Goal: Task Accomplishment & Management: Complete application form

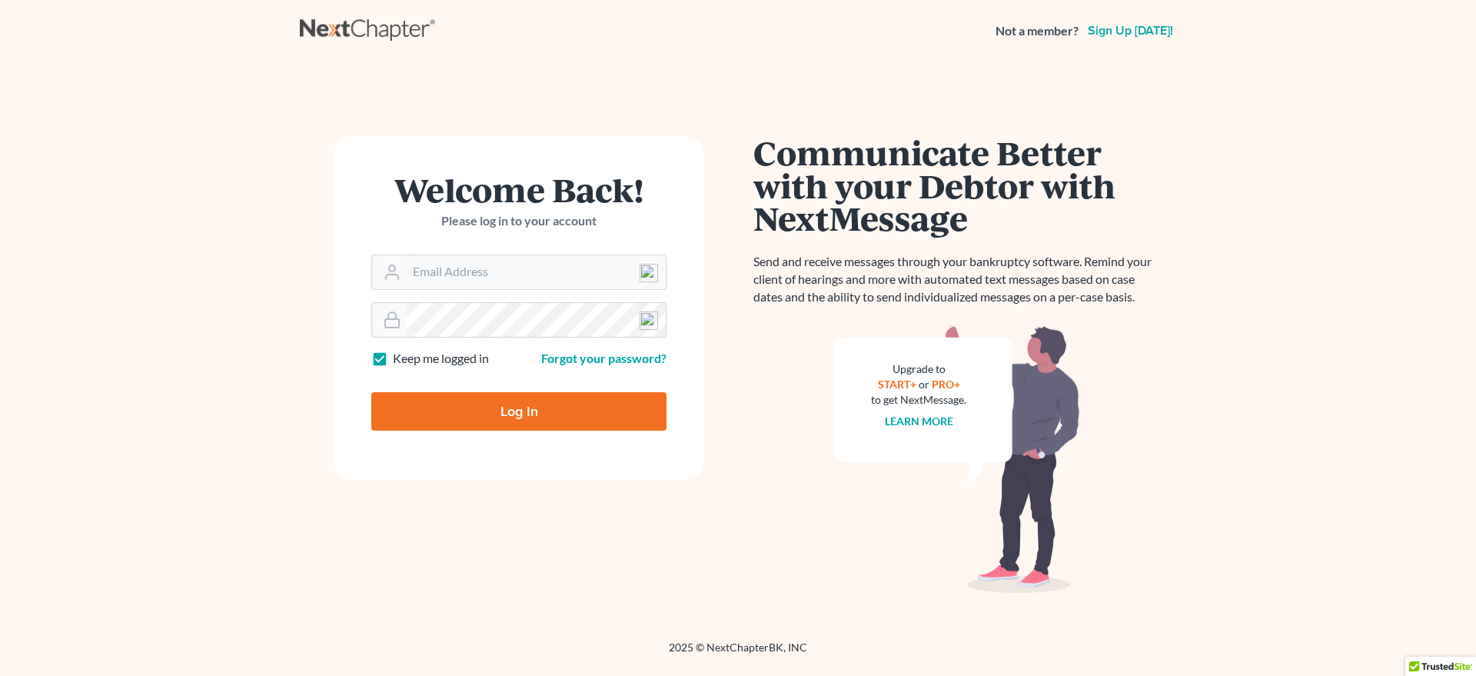
type input "[EMAIL_ADDRESS][DOMAIN_NAME]"
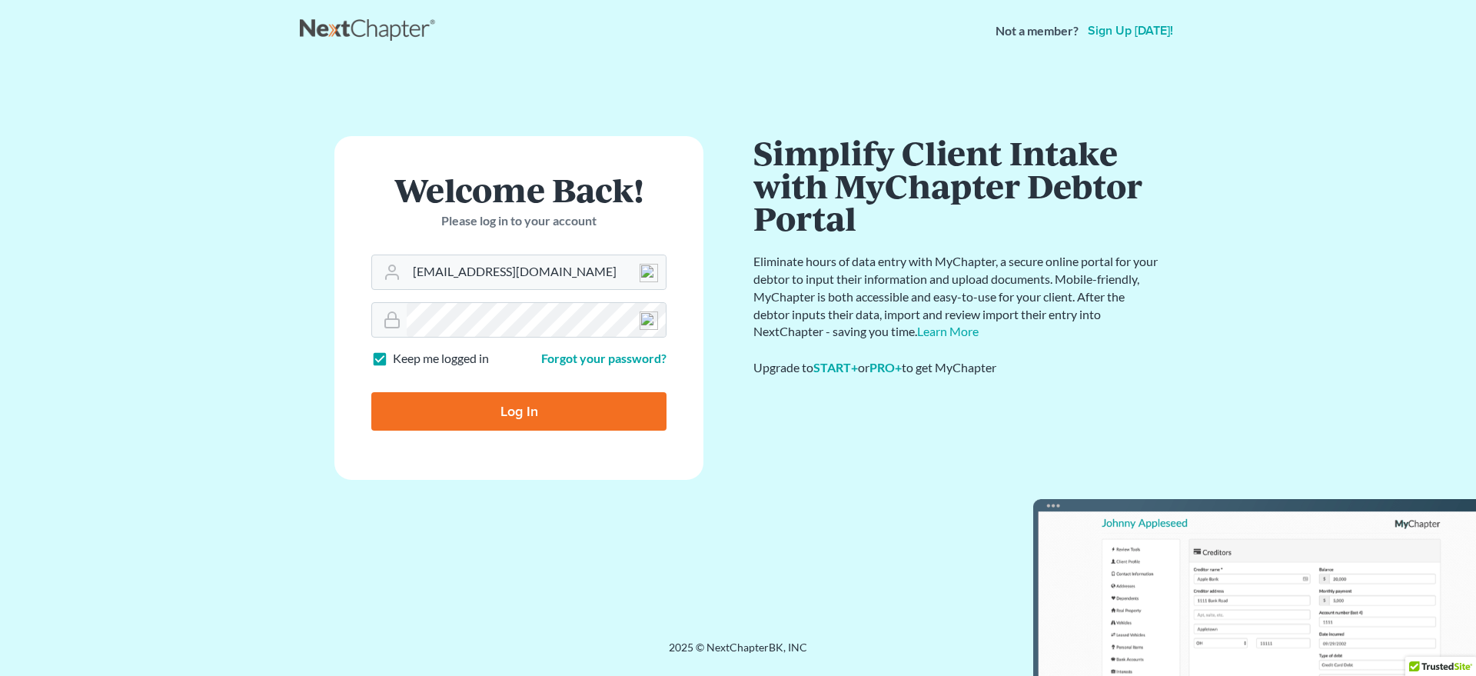
click at [527, 418] on input "Log In" at bounding box center [518, 411] width 295 height 38
type input "Thinking..."
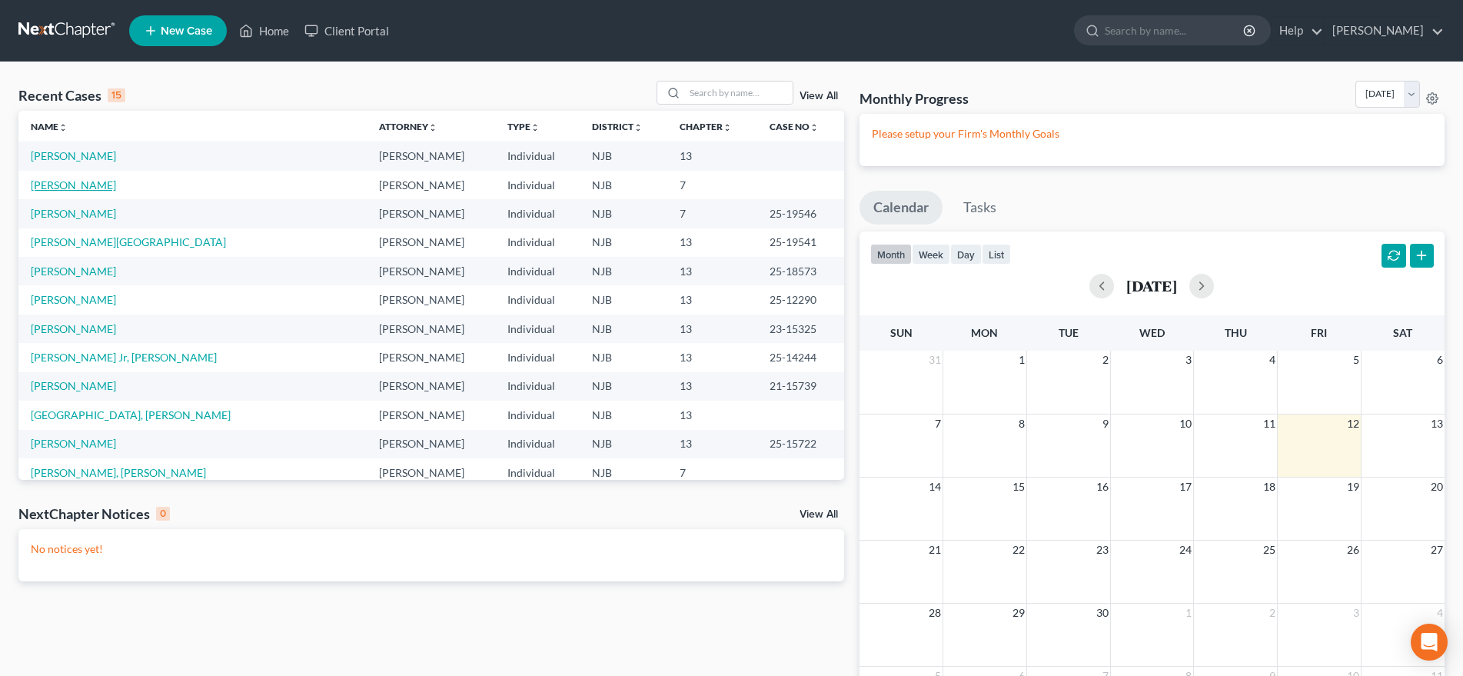
click at [87, 187] on link "Robinson, Heidi" at bounding box center [73, 184] width 85 height 13
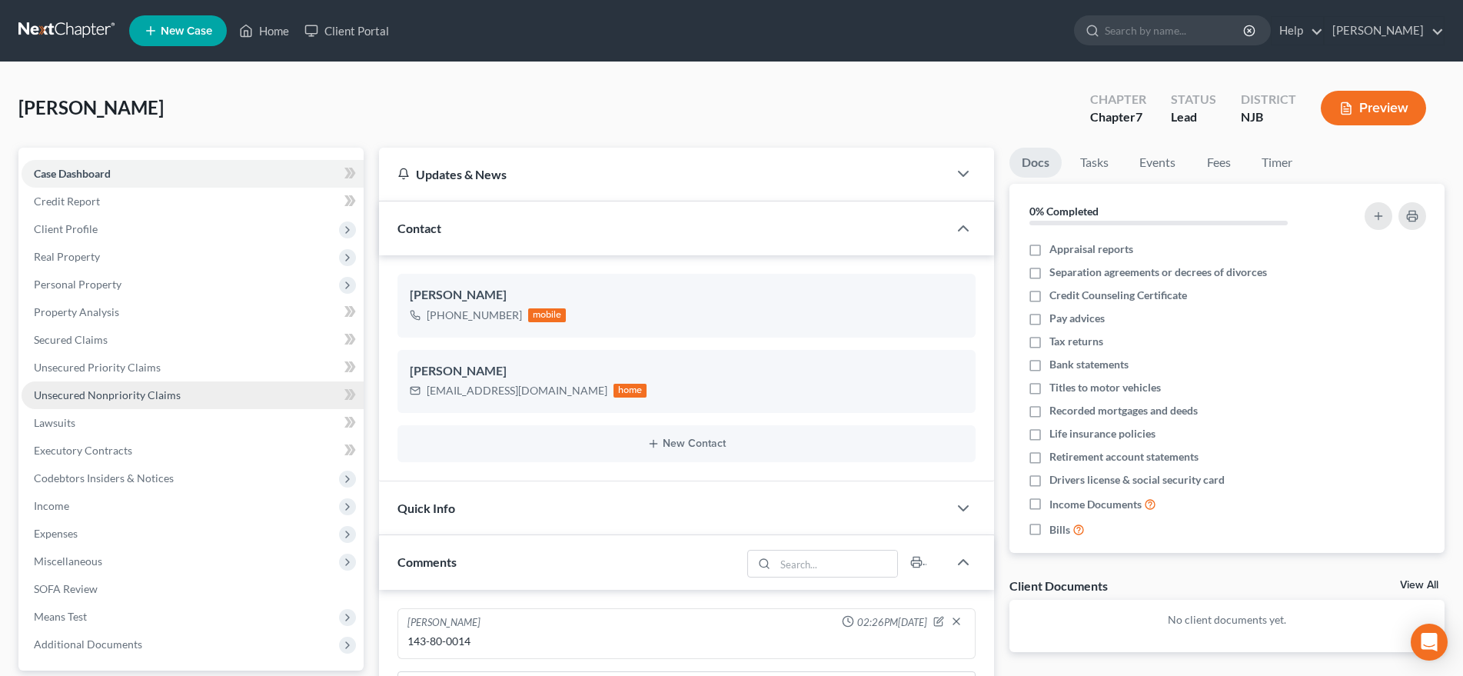
click at [167, 391] on span "Unsecured Nonpriority Claims" at bounding box center [107, 394] width 147 height 13
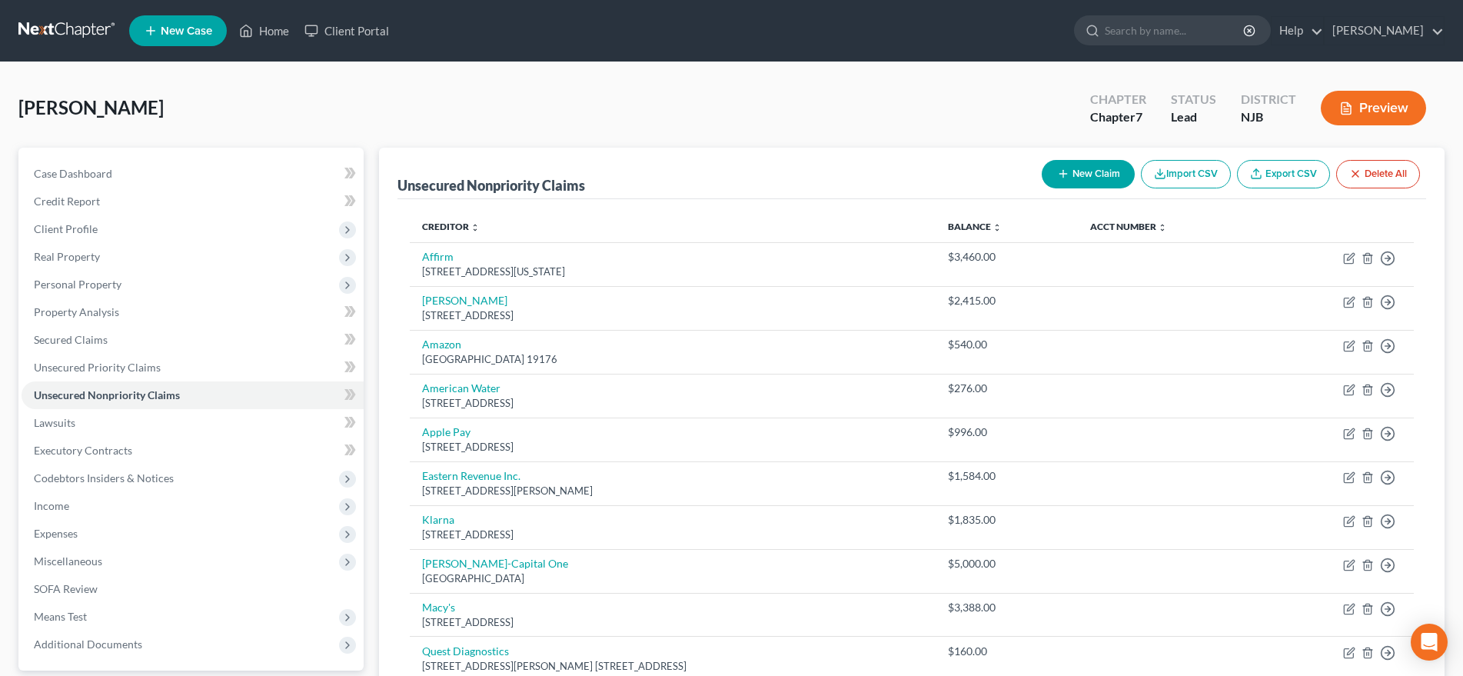
click at [1084, 169] on button "New Claim" at bounding box center [1087, 174] width 93 height 28
select select "0"
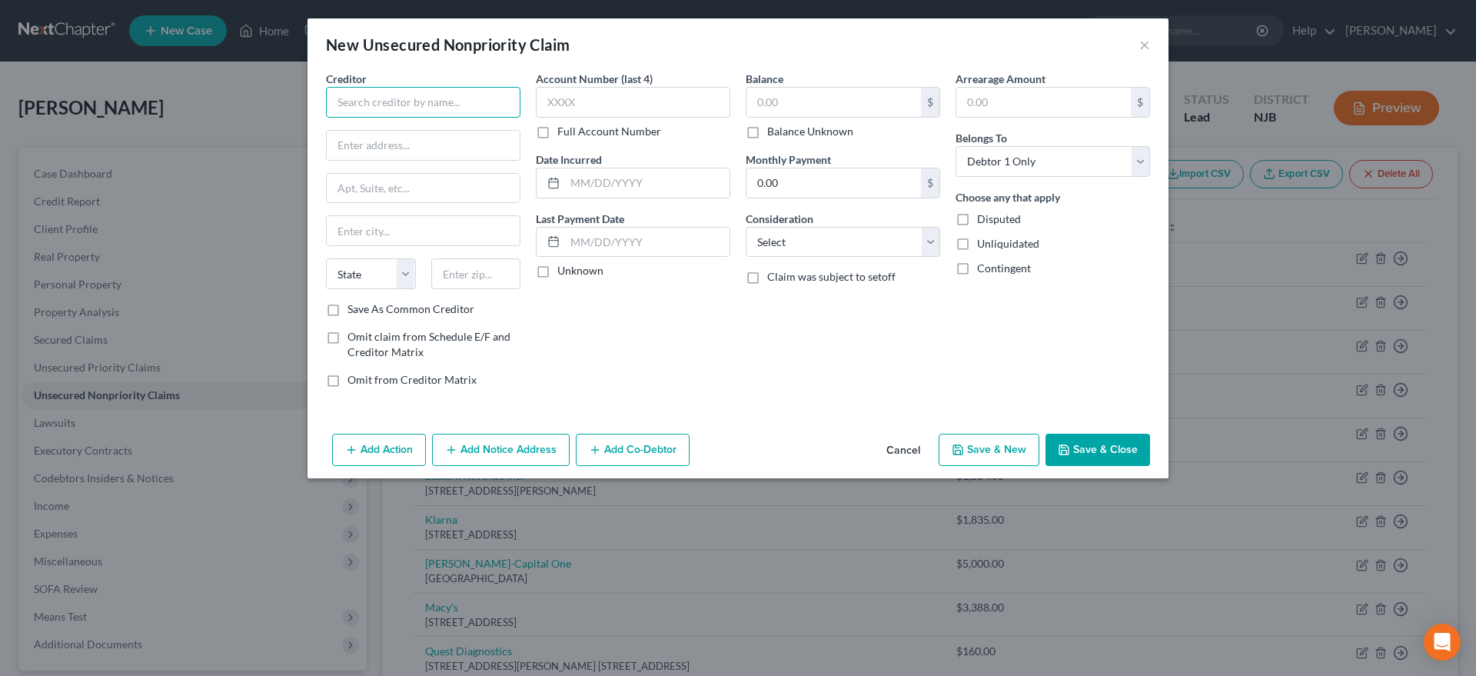
click at [363, 98] on input "text" at bounding box center [423, 102] width 194 height 31
type input "Haines Dental"
type input "1104 Cooper Street"
type input "08098"
type input "Woodstown"
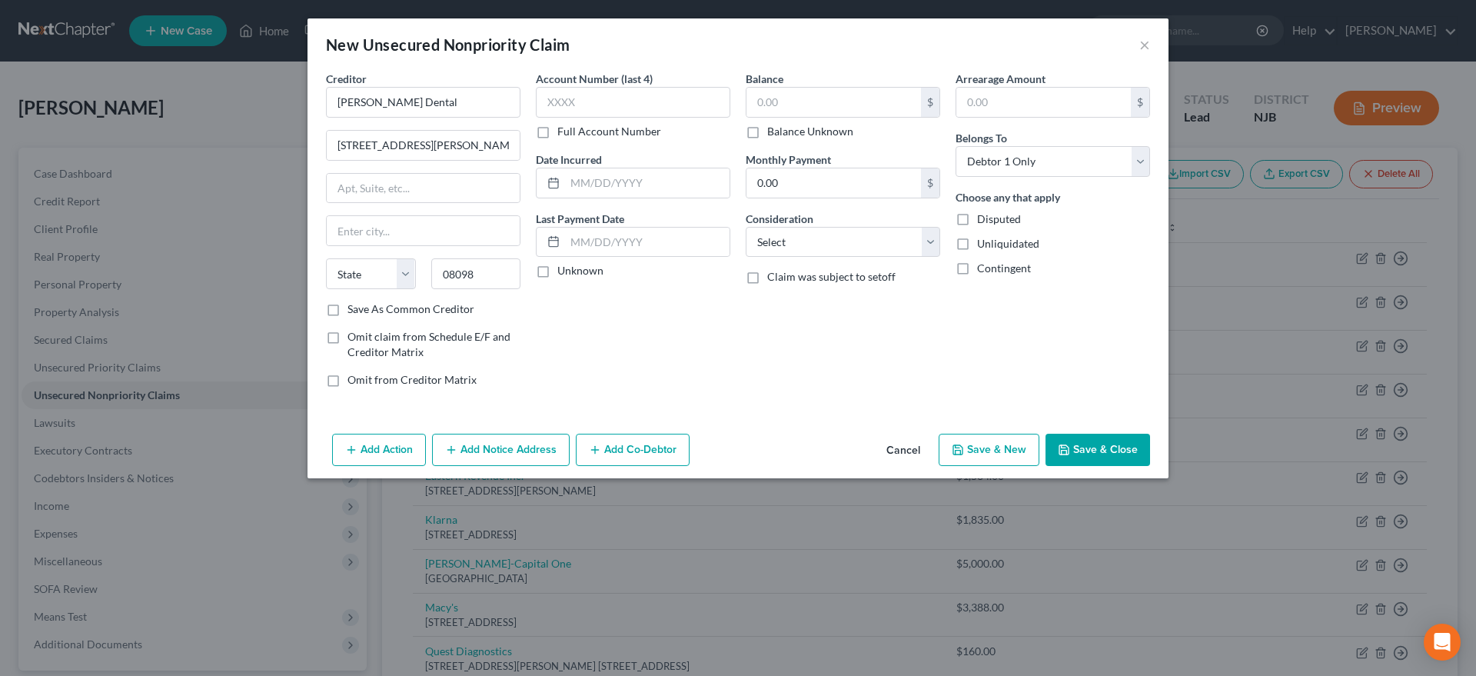
select select "33"
click at [619, 330] on div "Account Number (last 4) Full Account Number Date Incurred Last Payment Date Unk…" at bounding box center [633, 235] width 210 height 329
click at [774, 105] on input "text" at bounding box center [833, 102] width 174 height 29
type input "60.00"
select select "14"
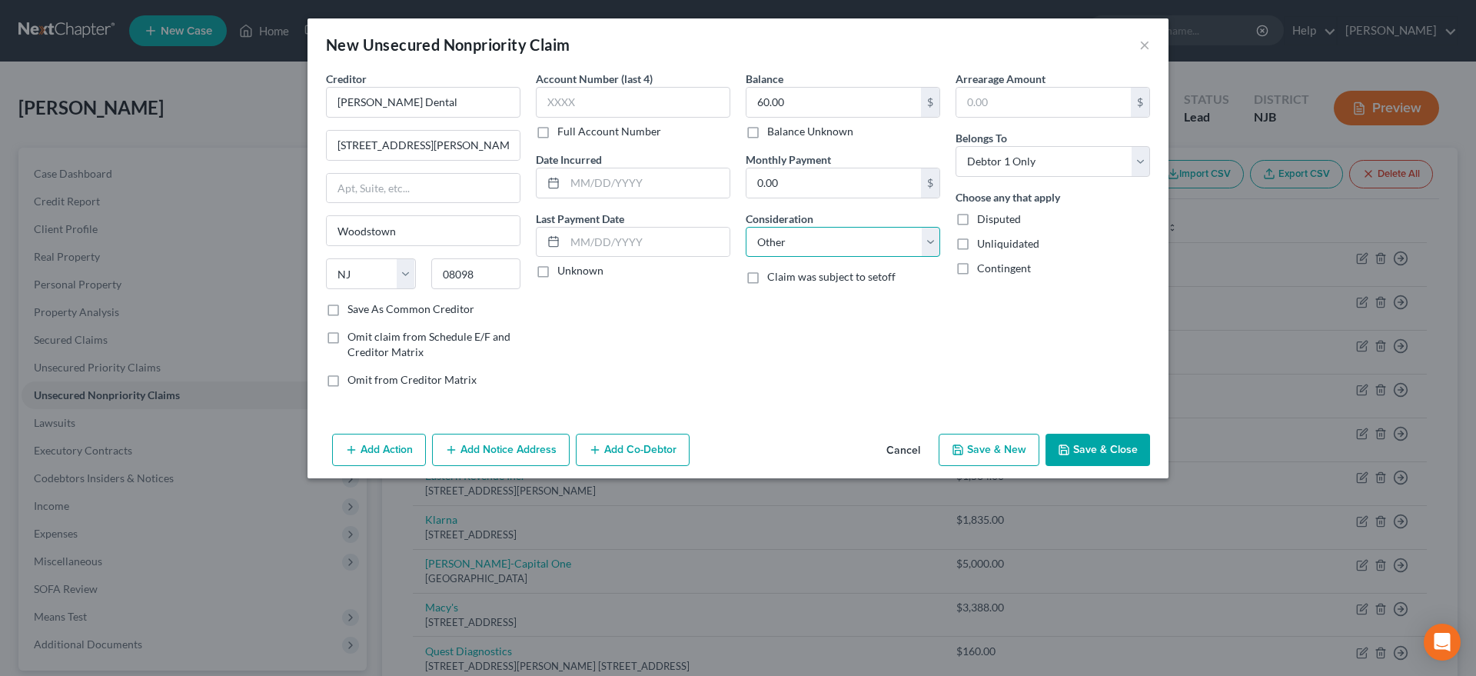
click option "Other" at bounding box center [0, 0] width 0 height 0
click at [967, 454] on button "Save & New" at bounding box center [988, 449] width 101 height 32
select select "0"
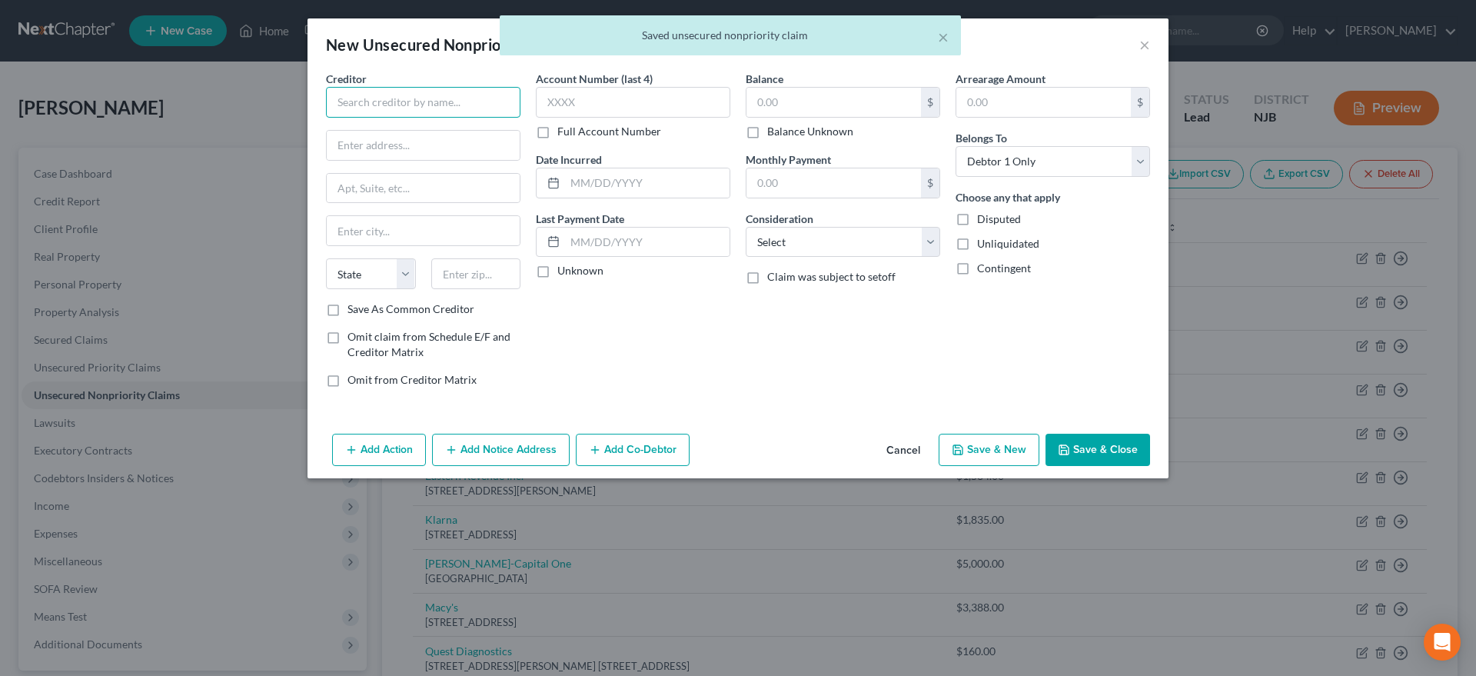
click at [368, 106] on input "text" at bounding box center [423, 102] width 194 height 31
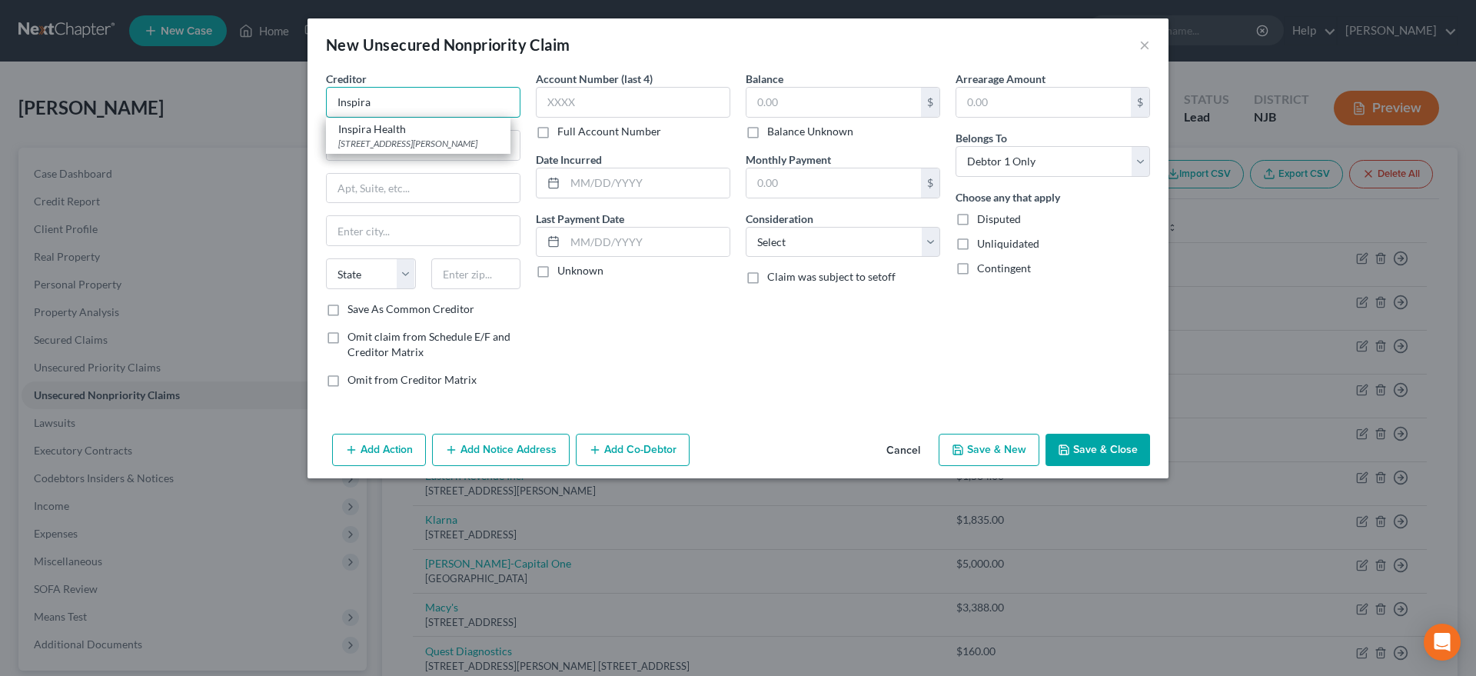
type input "Inspira"
type input "PO Box 981006"
click at [476, 273] on input "text" at bounding box center [476, 273] width 90 height 31
type input "02298"
click at [656, 333] on div "Account Number (last 4) Full Account Number Date Incurred Last Payment Date Unk…" at bounding box center [633, 235] width 210 height 329
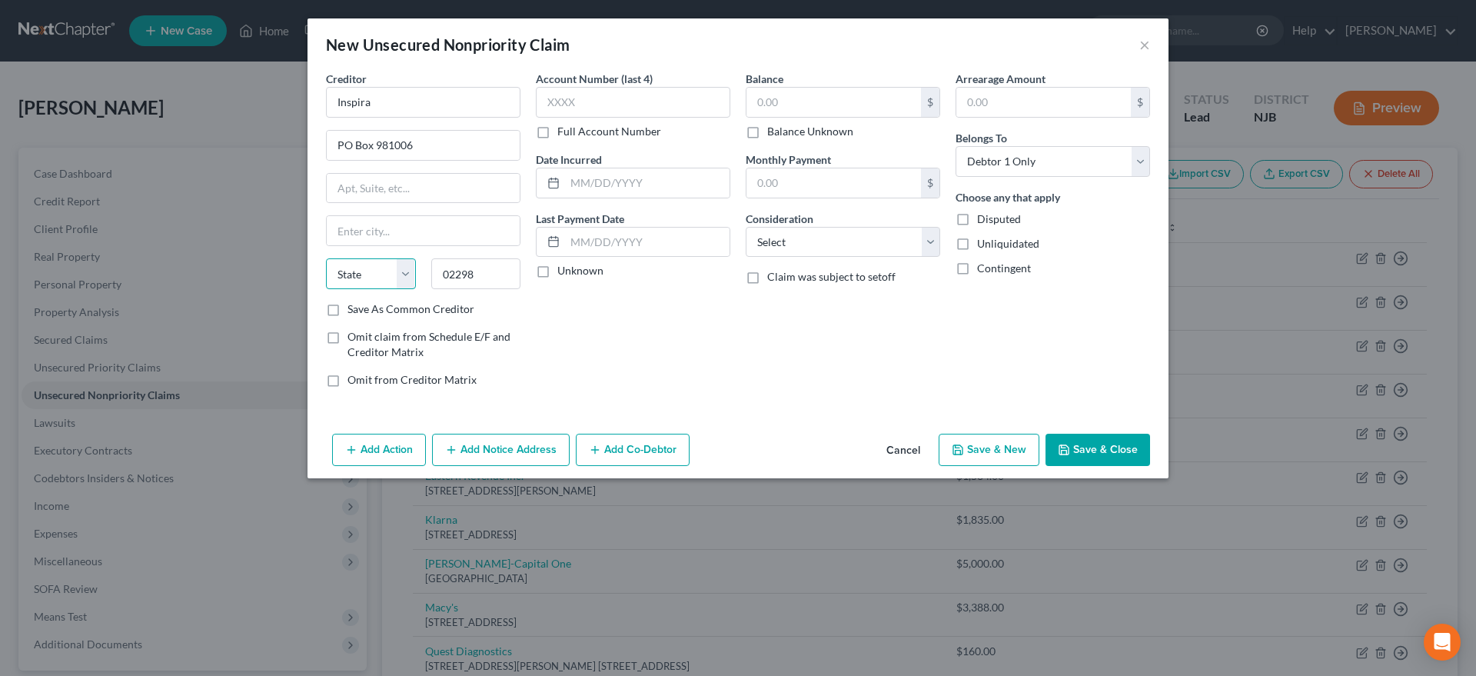
select select "22"
click option "MA" at bounding box center [0, 0] width 0 height 0
click at [359, 225] on input "text" at bounding box center [423, 230] width 193 height 29
type input "Boston"
click at [823, 101] on input "text" at bounding box center [833, 102] width 174 height 29
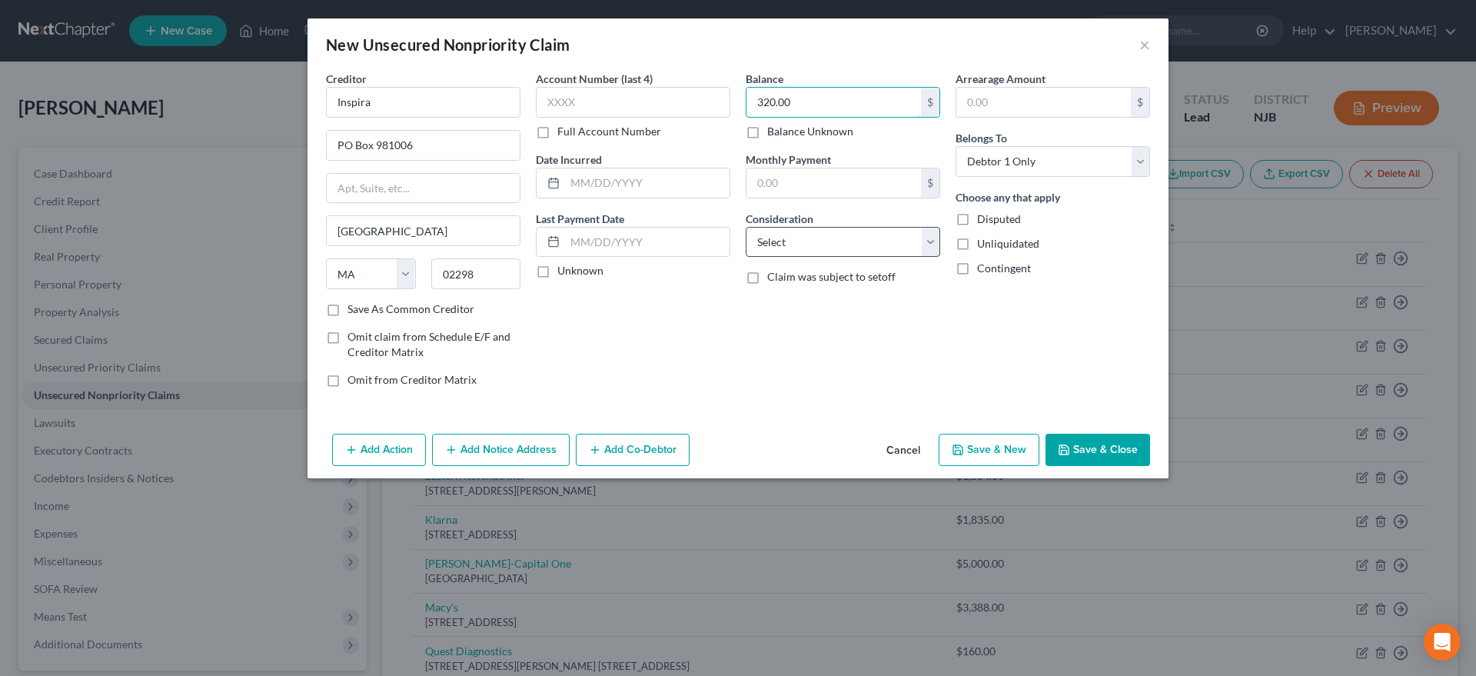
type input "320.00"
click at [745, 227] on select "Select Cable / Satellite Services Collection Agency Credit Card Debt Debt Couns…" at bounding box center [842, 242] width 194 height 31
select select "9"
click option "Medical Services" at bounding box center [0, 0] width 0 height 0
click at [1000, 445] on button "Save & New" at bounding box center [988, 449] width 101 height 32
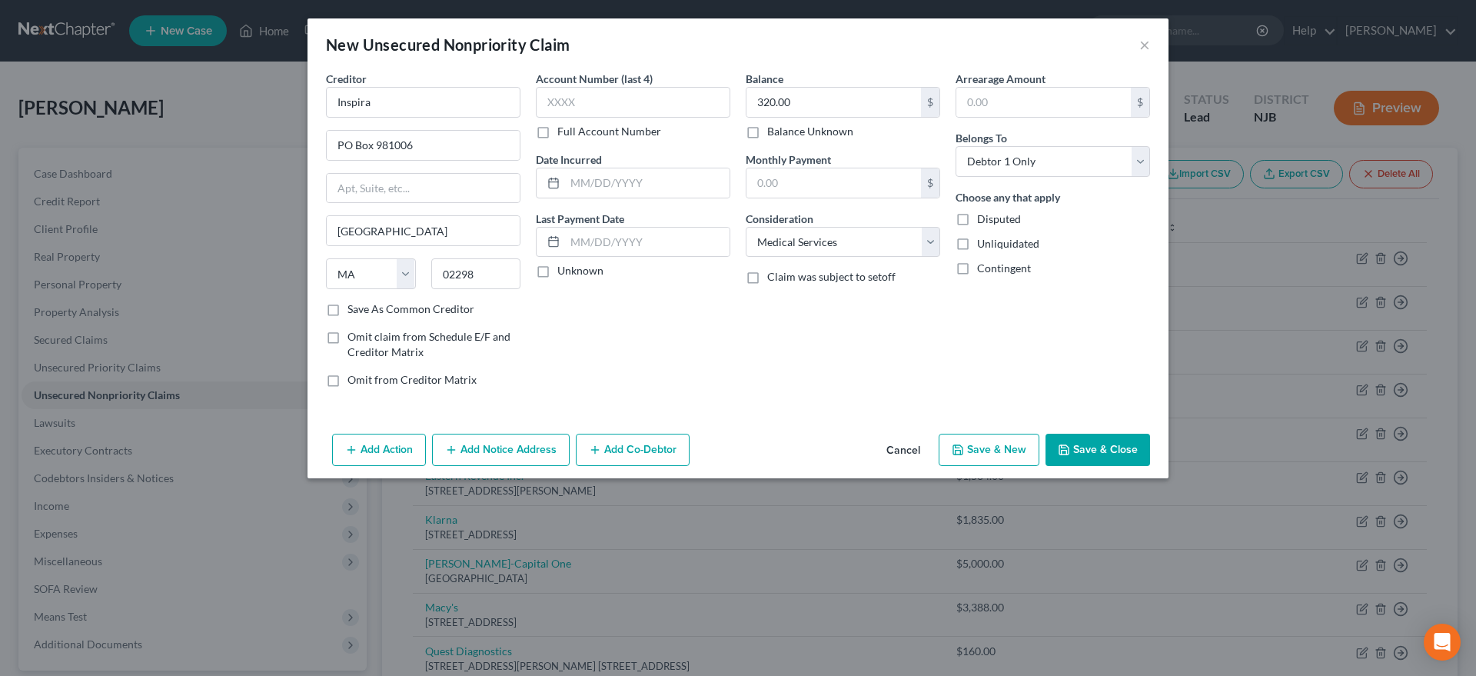
select select "0"
type input "0.00"
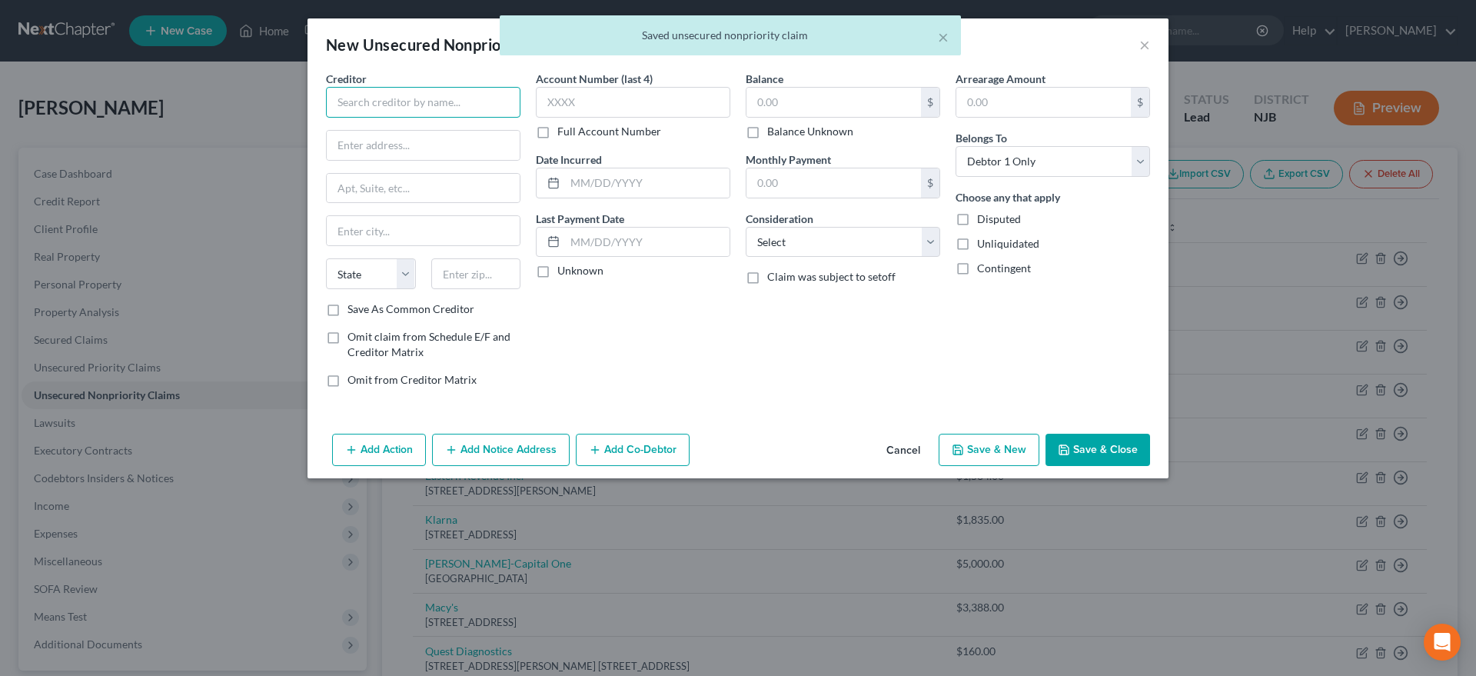
click at [377, 99] on input "text" at bounding box center [423, 102] width 194 height 31
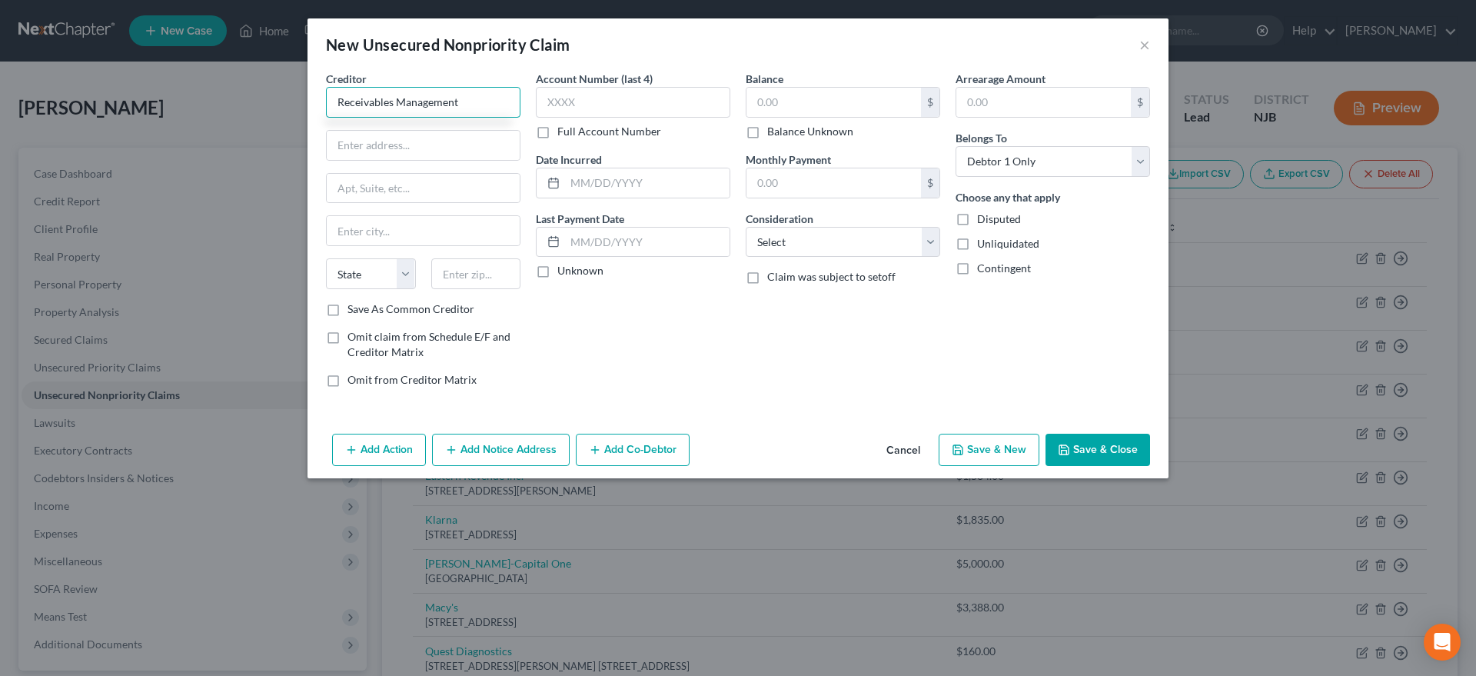
type input "Receivables Management"
type input "PO Box 73810"
type input "23235"
click at [602, 364] on div "Account Number (last 4) Full Account Number Date Incurred Last Payment Date Unk…" at bounding box center [633, 235] width 210 height 329
type input "Richmond"
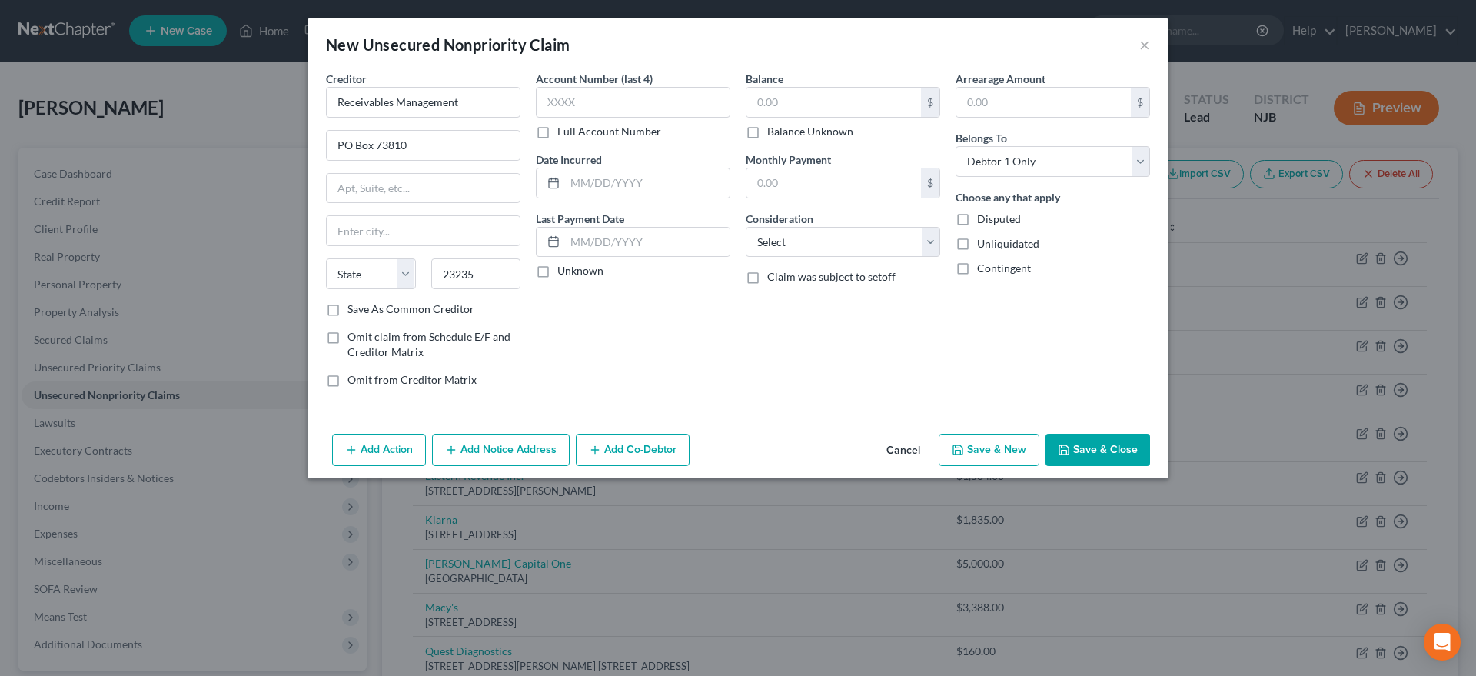
select select "48"
click at [776, 99] on input "text" at bounding box center [833, 102] width 174 height 29
type input "100.00"
click at [745, 227] on select "Select Cable / Satellite Services Collection Agency Credit Card Debt Debt Couns…" at bounding box center [842, 242] width 194 height 31
select select "14"
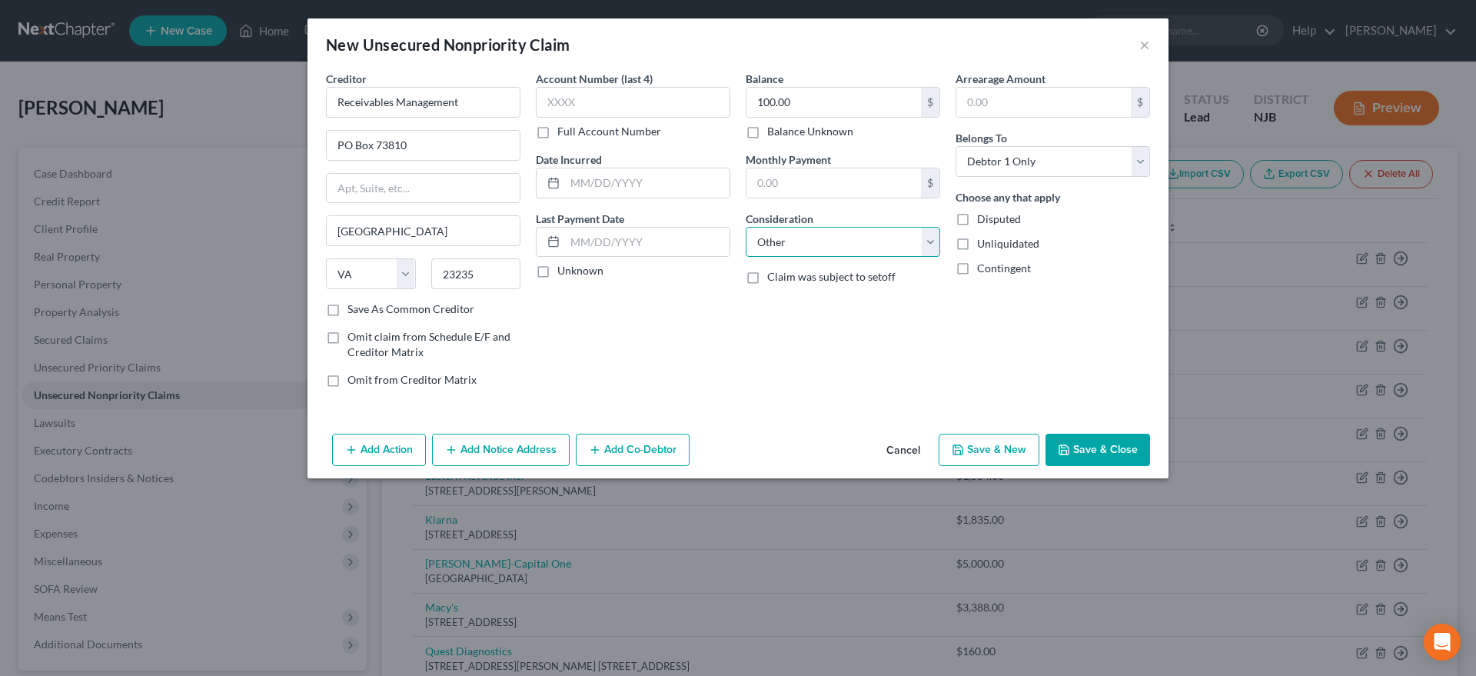
click option "Other" at bounding box center [0, 0] width 0 height 0
click at [973, 454] on button "Save & New" at bounding box center [988, 449] width 101 height 32
select select "0"
type input "0.00"
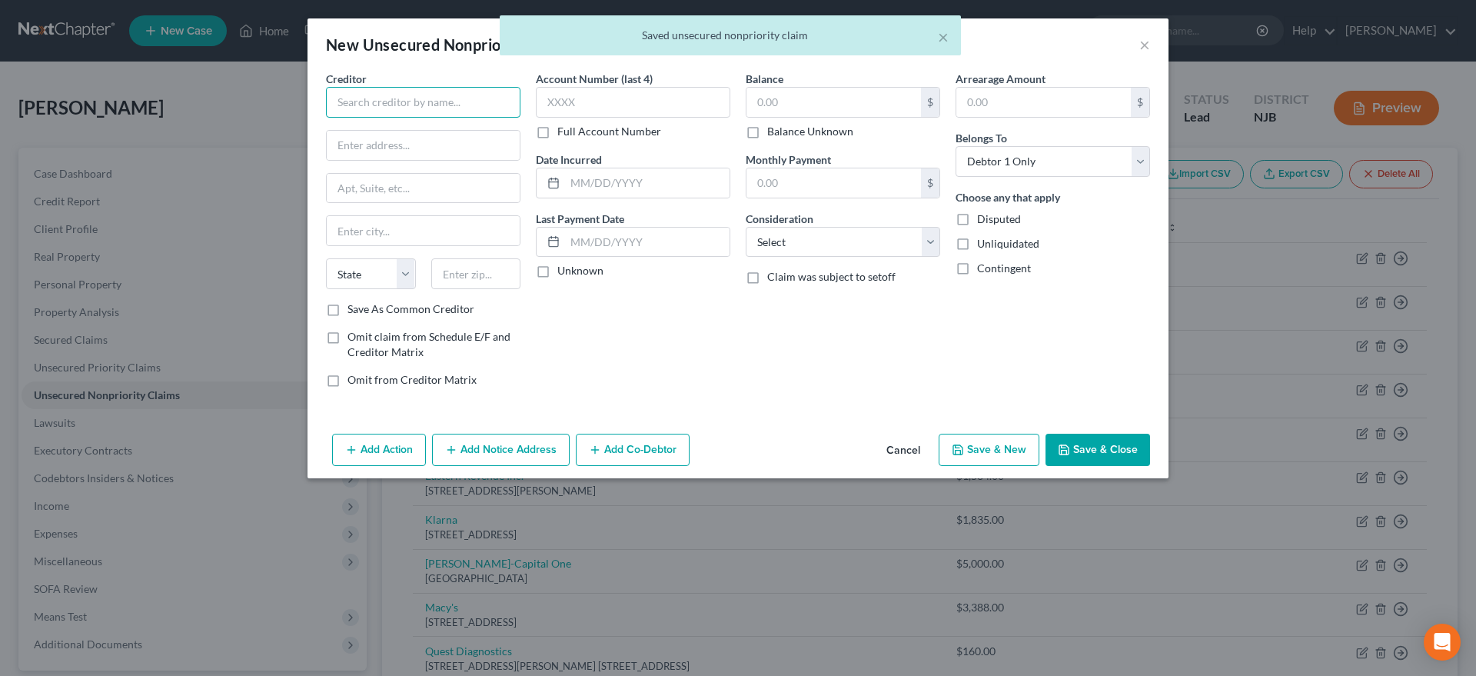
click at [367, 105] on input "text" at bounding box center [423, 102] width 194 height 31
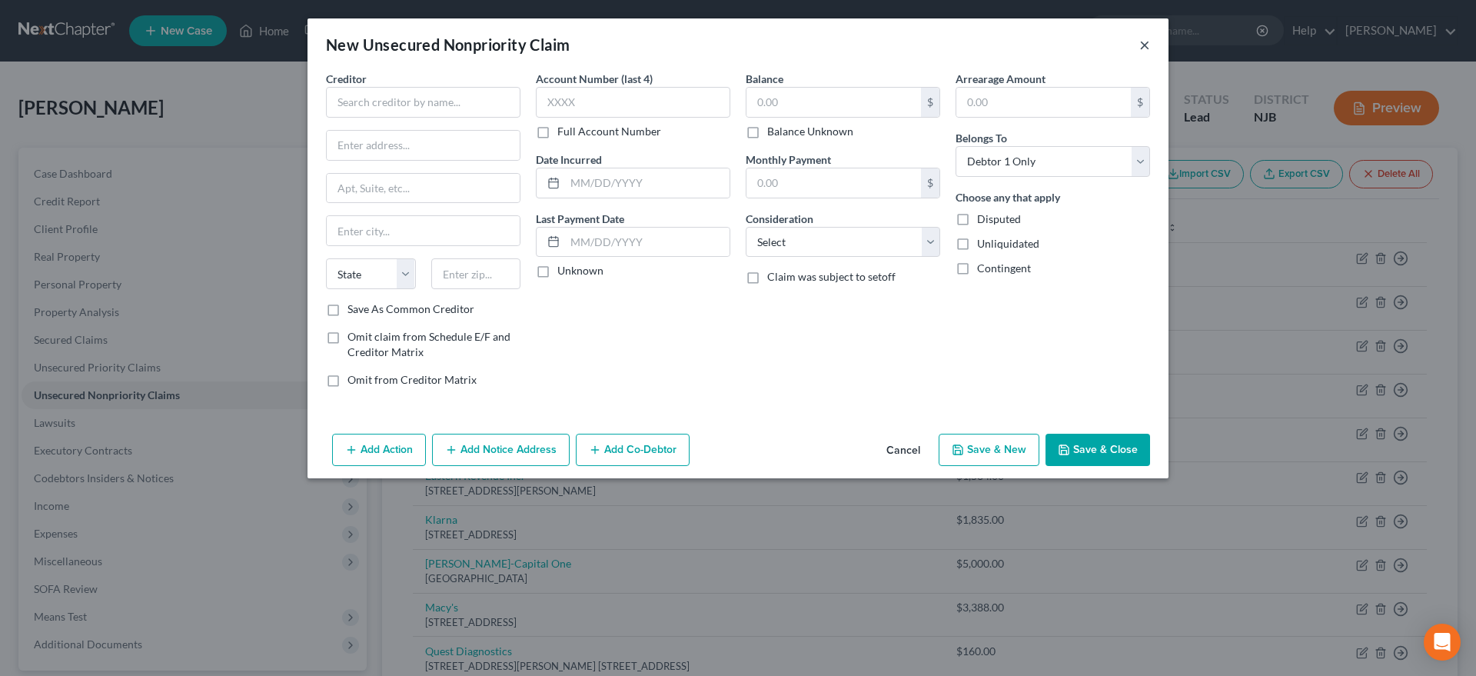
click at [1145, 45] on button "×" at bounding box center [1144, 44] width 11 height 18
